Goal: Task Accomplishment & Management: Use online tool/utility

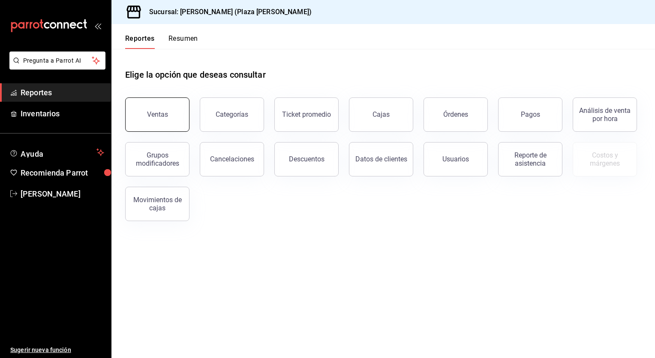
click at [178, 112] on button "Ventas" at bounding box center [157, 114] width 64 height 34
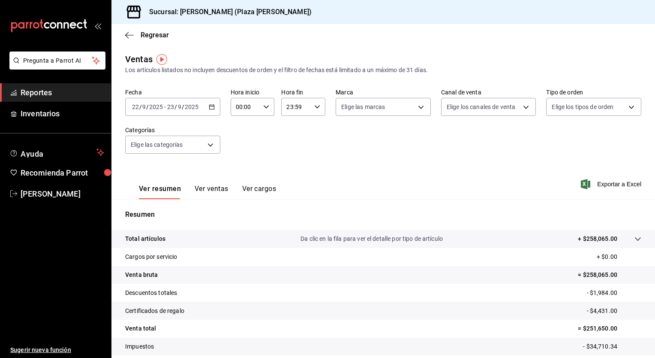
click at [209, 109] on icon "button" at bounding box center [212, 107] width 6 height 6
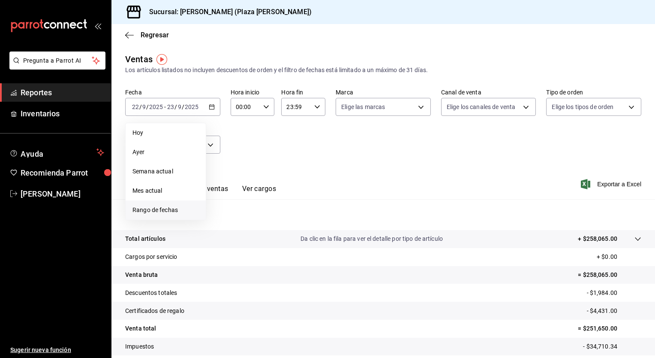
click at [148, 207] on span "Rango de fechas" at bounding box center [165, 209] width 66 height 9
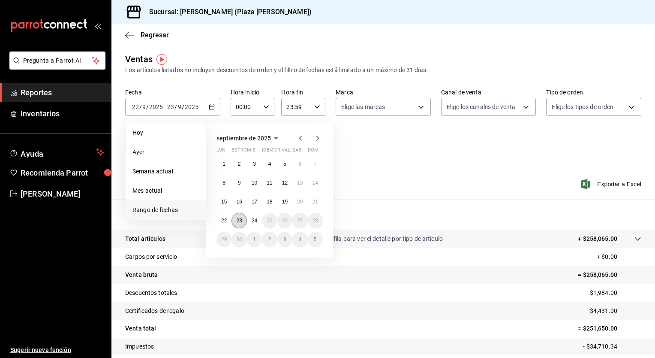
click at [240, 223] on button "23" at bounding box center [239, 220] width 15 height 15
click at [252, 223] on button "24" at bounding box center [254, 220] width 15 height 15
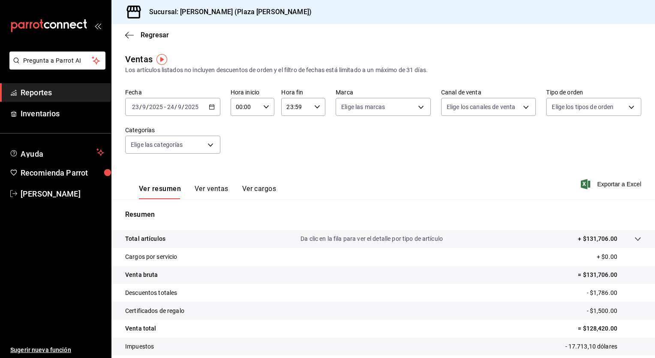
scroll to position [53, 0]
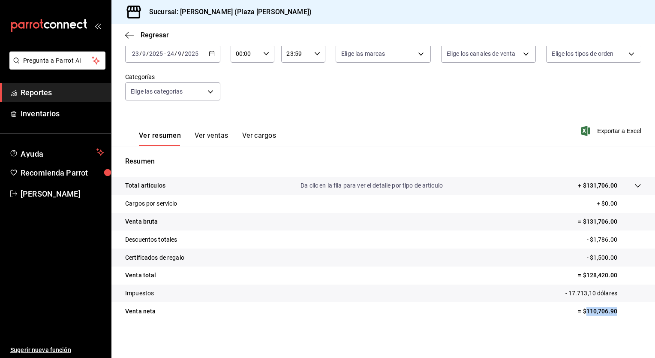
drag, startPoint x: 580, startPoint y: 311, endPoint x: 614, endPoint y: 311, distance: 34.3
click at [614, 311] on p "= $110,706.90" at bounding box center [609, 311] width 63 height 9
drag, startPoint x: 614, startPoint y: 311, endPoint x: 593, endPoint y: 311, distance: 21.0
copy p "110,706.90"
click at [603, 130] on font "Exportar a Excel" at bounding box center [619, 130] width 44 height 7
